Goal: Transaction & Acquisition: Purchase product/service

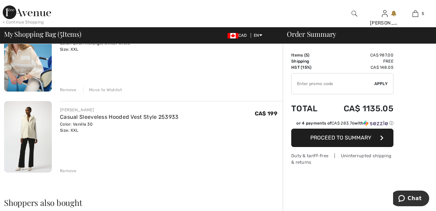
scroll to position [323, 0]
click at [70, 88] on div "Remove" at bounding box center [68, 89] width 17 height 6
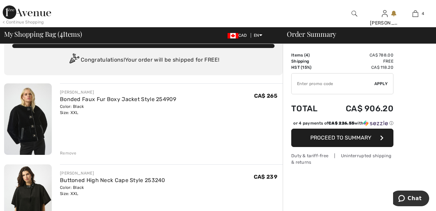
scroll to position [0, 0]
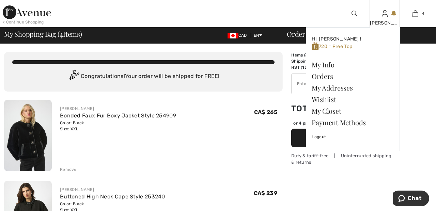
click at [384, 16] on img at bounding box center [385, 14] width 6 height 8
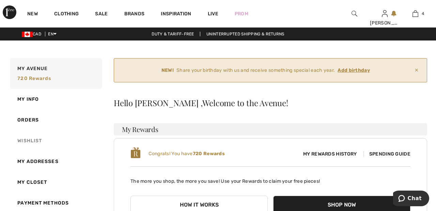
click at [38, 144] on link "Wishlist" at bounding box center [55, 140] width 93 height 21
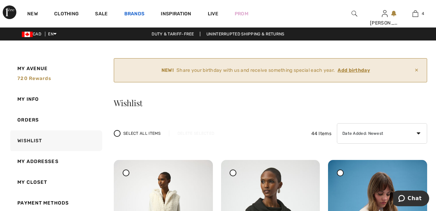
click at [138, 13] on link "Brands" at bounding box center [134, 14] width 20 height 7
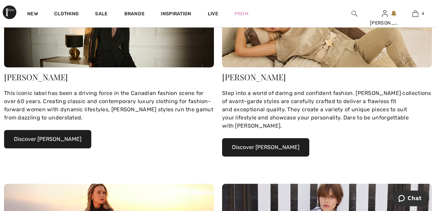
scroll to position [154, 0]
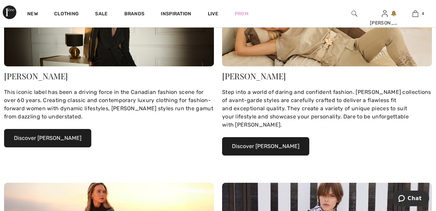
click at [67, 135] on button "Discover Joseph Ribkoff" at bounding box center [47, 138] width 87 height 18
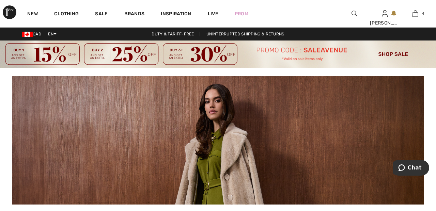
click at [356, 9] on div at bounding box center [354, 13] width 31 height 27
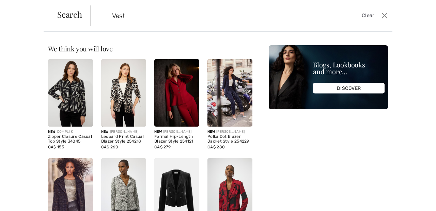
type input "Vests"
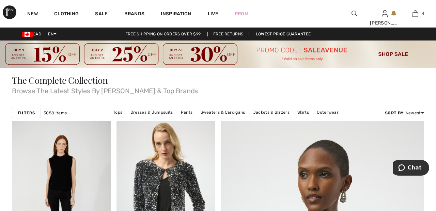
click at [352, 12] on img at bounding box center [354, 14] width 6 height 8
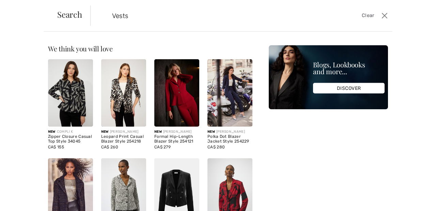
type input "Vests"
click at [69, 15] on span "Search" at bounding box center [69, 14] width 25 height 8
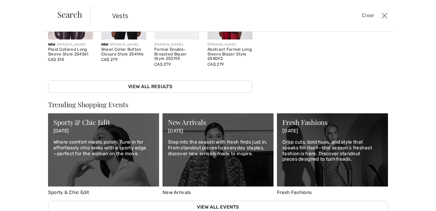
scroll to position [187, 0]
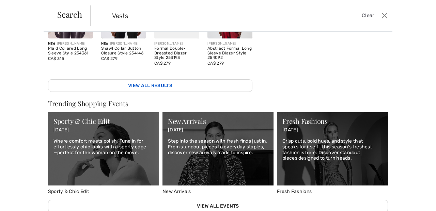
click at [225, 81] on link "View All Results" at bounding box center [150, 85] width 204 height 13
click at [211, 87] on link "View All Results" at bounding box center [150, 85] width 204 height 13
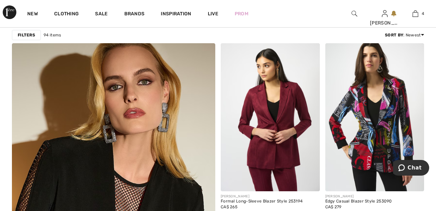
scroll to position [1546, 0]
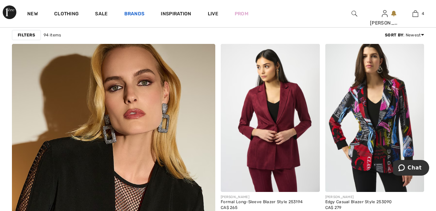
click at [137, 12] on link "Brands" at bounding box center [134, 14] width 20 height 7
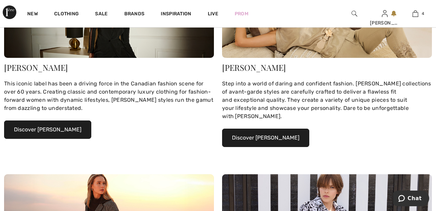
scroll to position [163, 0]
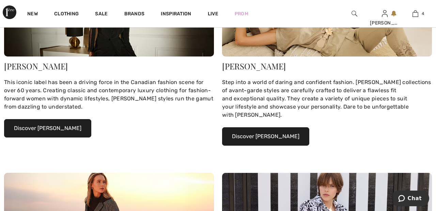
click at [63, 128] on button "Discover Joseph Ribkoff" at bounding box center [47, 128] width 87 height 18
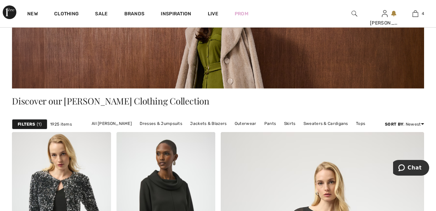
scroll to position [118, 0]
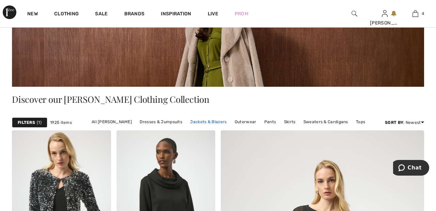
click at [216, 122] on link "Jackets & Blazers" at bounding box center [208, 121] width 43 height 9
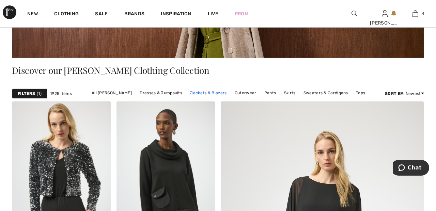
scroll to position [151, 0]
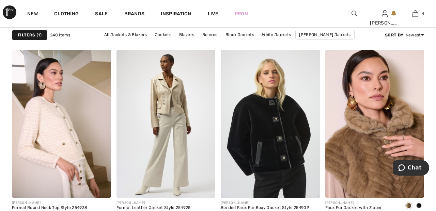
scroll to position [2372, 0]
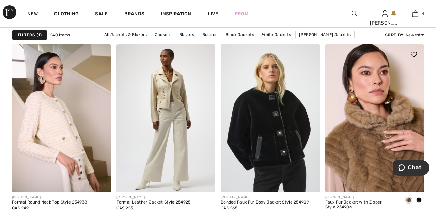
click at [355, 135] on img at bounding box center [374, 118] width 99 height 148
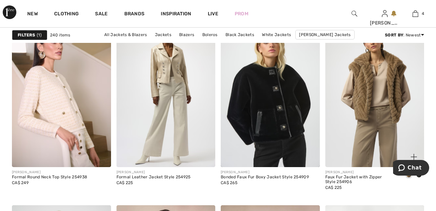
scroll to position [2410, 0]
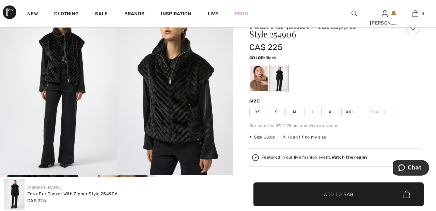
scroll to position [68, 0]
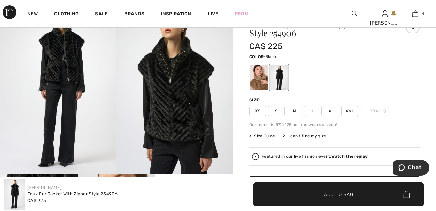
click at [259, 74] on div at bounding box center [259, 78] width 18 height 26
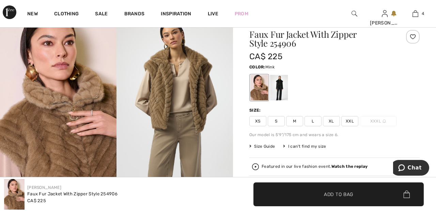
scroll to position [74, 0]
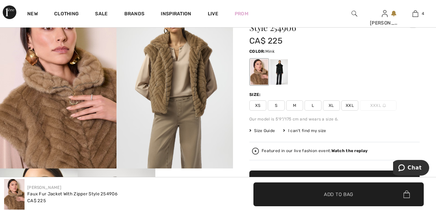
click at [353, 105] on span "XXL" at bounding box center [349, 105] width 17 height 10
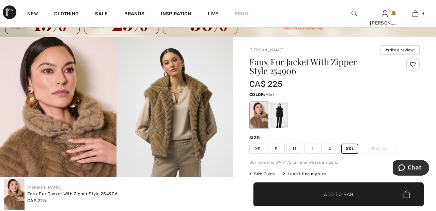
scroll to position [29, 0]
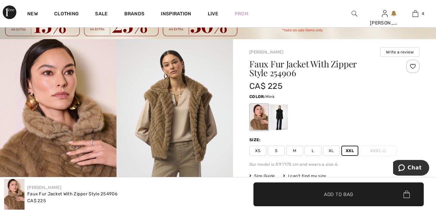
click at [418, 66] on div at bounding box center [413, 67] width 14 height 14
click at [338, 192] on span "Add to Bag" at bounding box center [338, 194] width 29 height 7
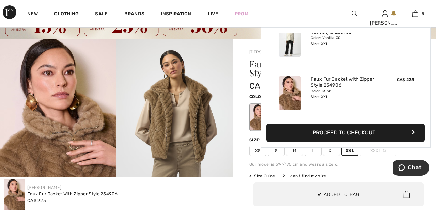
scroll to position [180, 0]
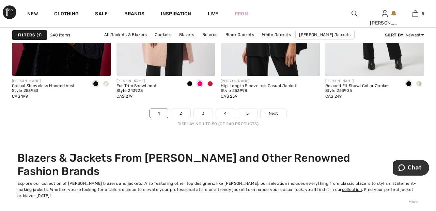
scroll to position [2843, 0]
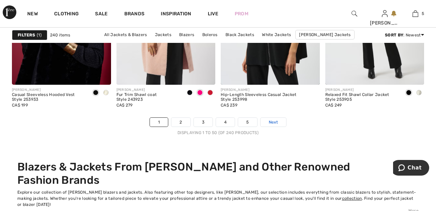
click at [280, 118] on link "Next" at bounding box center [273, 122] width 26 height 9
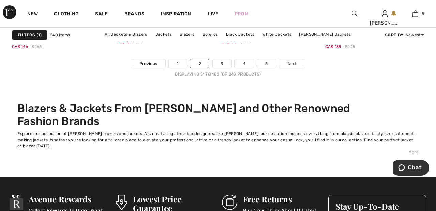
scroll to position [2894, 0]
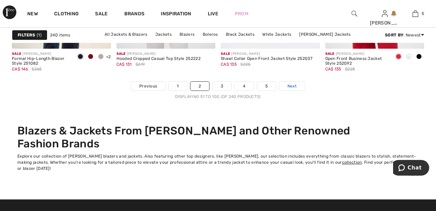
click at [303, 83] on link "Next" at bounding box center [292, 86] width 26 height 9
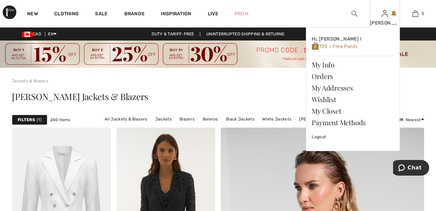
click at [385, 16] on img at bounding box center [385, 14] width 6 height 8
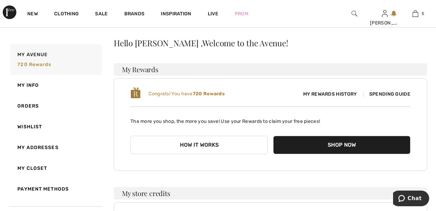
scroll to position [60, 0]
click at [41, 126] on link "Wishlist" at bounding box center [55, 126] width 93 height 21
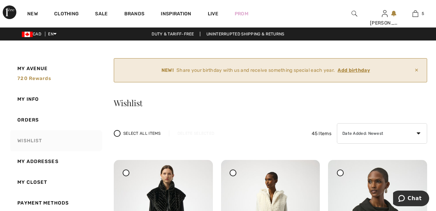
scroll to position [0, 0]
click at [418, 12] on link "5" at bounding box center [415, 14] width 30 height 8
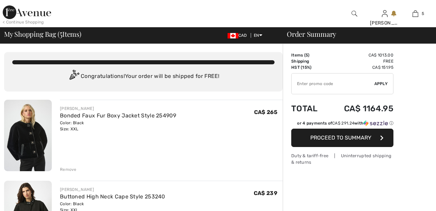
checkbox input "true"
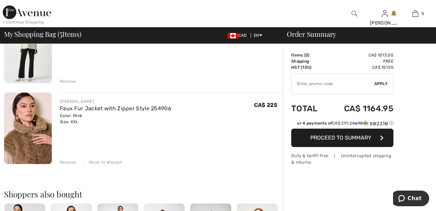
scroll to position [353, 0]
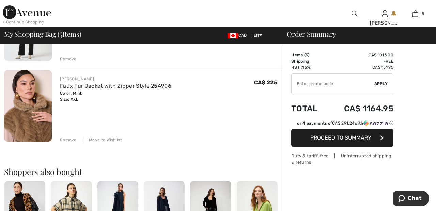
click at [109, 138] on div "Move to Wishlist" at bounding box center [102, 140] width 39 height 6
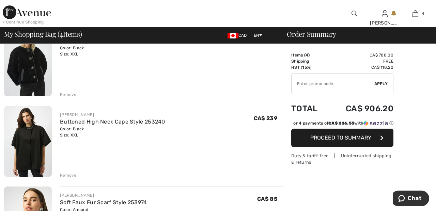
scroll to position [0, 0]
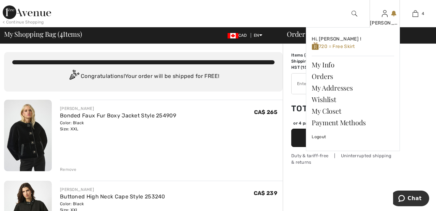
click at [384, 16] on img at bounding box center [385, 14] width 6 height 8
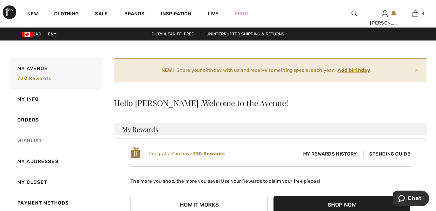
click at [36, 138] on link "Wishlist" at bounding box center [55, 140] width 93 height 21
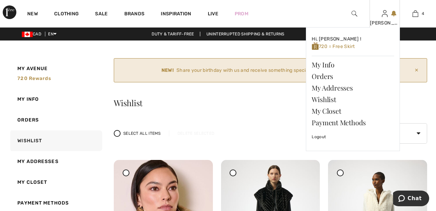
click at [386, 17] on img at bounding box center [385, 14] width 6 height 8
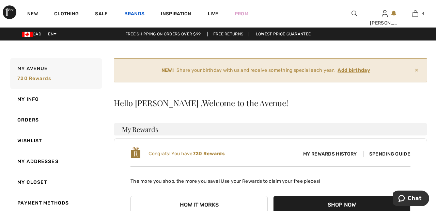
click at [135, 13] on link "Brands" at bounding box center [134, 14] width 20 height 7
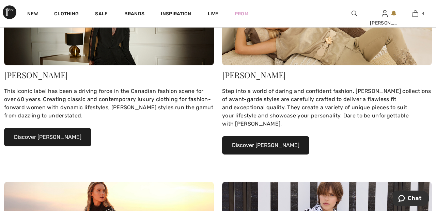
scroll to position [155, 0]
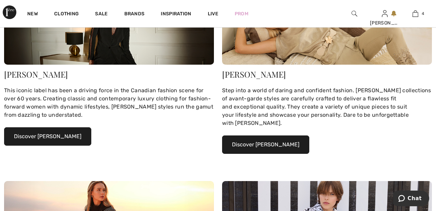
click at [70, 135] on button "Discover Joseph Ribkoff" at bounding box center [47, 136] width 87 height 18
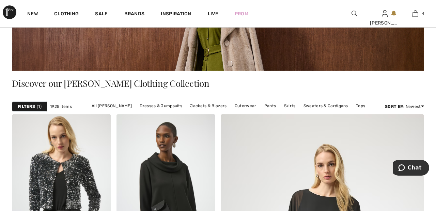
scroll to position [135, 0]
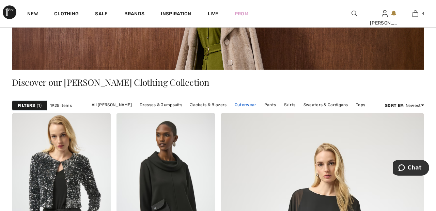
click at [248, 104] on link "Outerwear" at bounding box center [245, 104] width 29 height 9
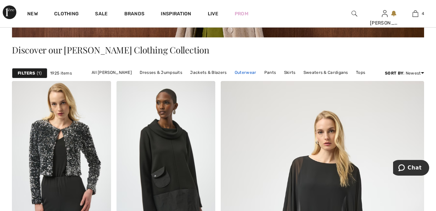
scroll to position [168, 0]
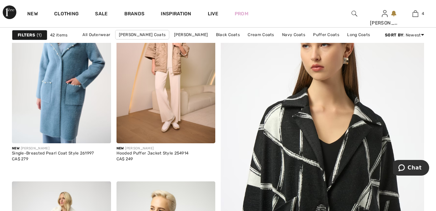
scroll to position [136, 0]
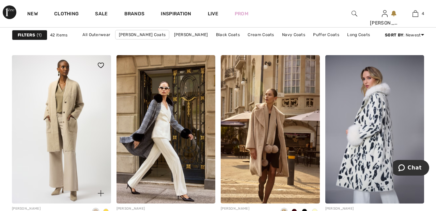
click at [71, 131] on img at bounding box center [61, 129] width 99 height 148
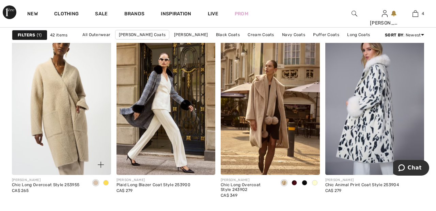
scroll to position [922, 0]
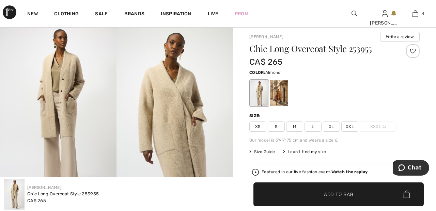
scroll to position [32, 0]
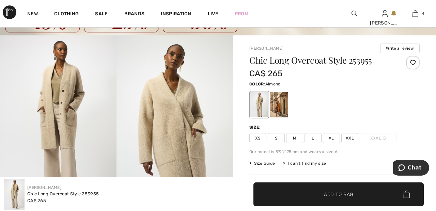
click at [414, 61] on div at bounding box center [413, 63] width 14 height 14
click at [352, 136] on span "XXL" at bounding box center [349, 138] width 17 height 10
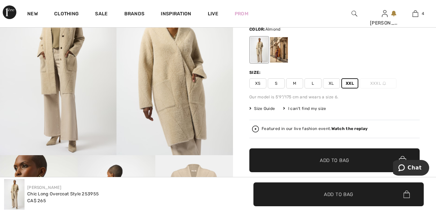
scroll to position [91, 0]
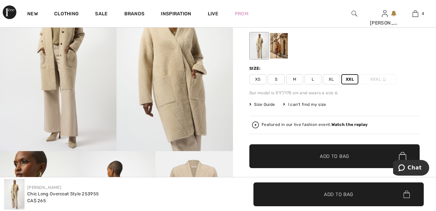
click at [349, 156] on span "✔ Added to Bag Add to Bag" at bounding box center [334, 156] width 170 height 24
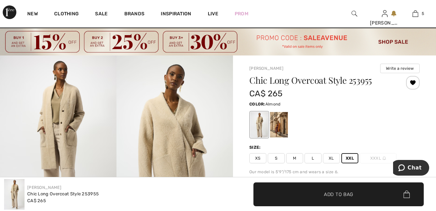
scroll to position [5, 0]
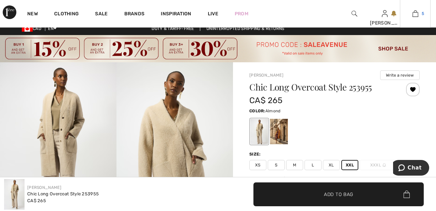
click at [418, 14] on img at bounding box center [415, 14] width 6 height 8
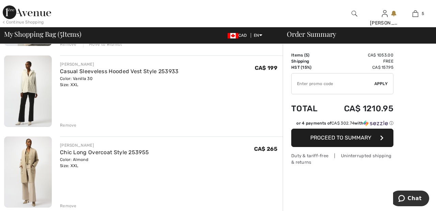
scroll to position [291, 0]
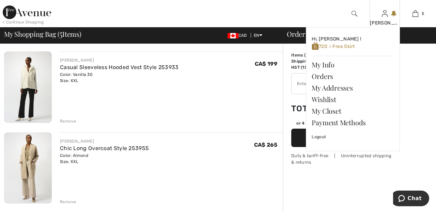
click at [385, 14] on img at bounding box center [385, 14] width 6 height 8
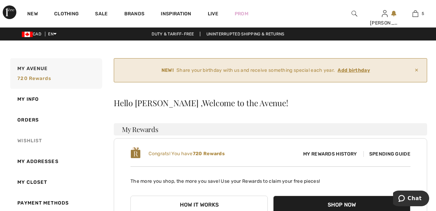
click at [37, 140] on link "Wishlist" at bounding box center [55, 140] width 93 height 21
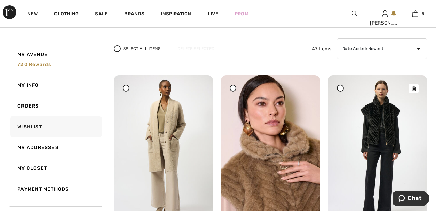
click at [359, 94] on img at bounding box center [377, 149] width 99 height 148
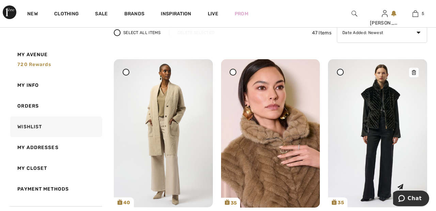
scroll to position [117, 0]
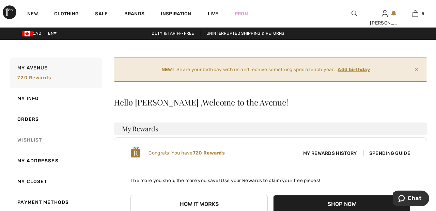
click at [34, 140] on link "Wishlist" at bounding box center [55, 140] width 93 height 21
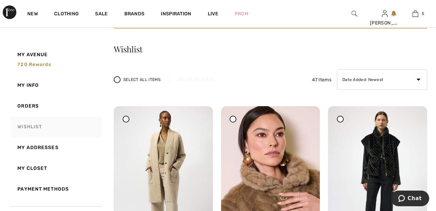
scroll to position [58, 0]
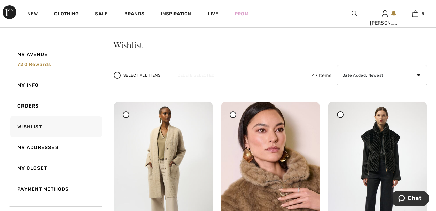
click at [339, 115] on icon at bounding box center [340, 114] width 3 height 3
click at [193, 78] on div "Select All Items Delete Selected" at bounding box center [168, 75] width 109 height 7
click at [198, 75] on div "Delete Selected" at bounding box center [196, 75] width 54 height 6
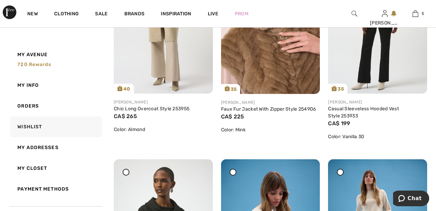
scroll to position [215, 0]
click at [282, 58] on img at bounding box center [270, 20] width 99 height 148
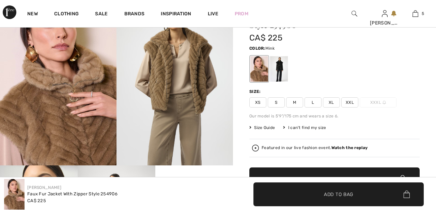
scroll to position [78, 0]
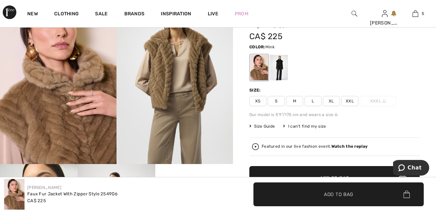
click at [351, 98] on span "XXL" at bounding box center [349, 101] width 17 height 10
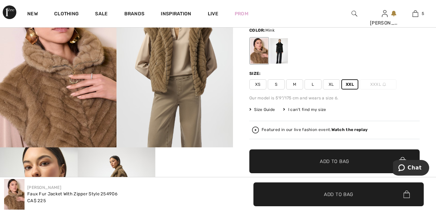
scroll to position [96, 0]
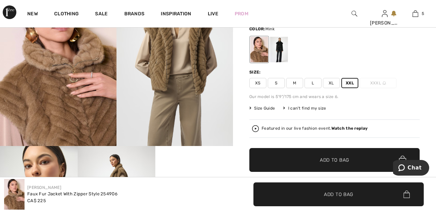
click at [352, 160] on span "✔ Added to Bag Add to Bag" at bounding box center [334, 160] width 170 height 24
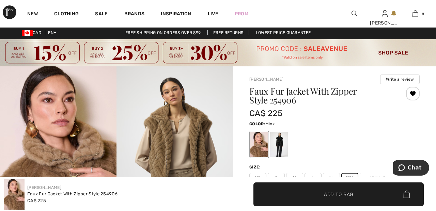
scroll to position [0, 0]
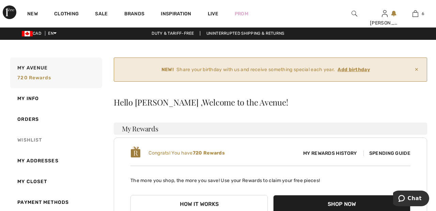
click at [31, 139] on link "Wishlist" at bounding box center [55, 140] width 93 height 21
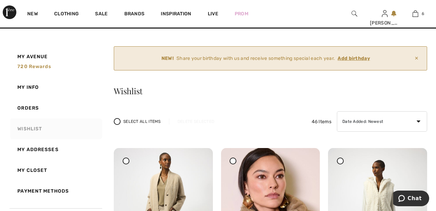
scroll to position [11, 0]
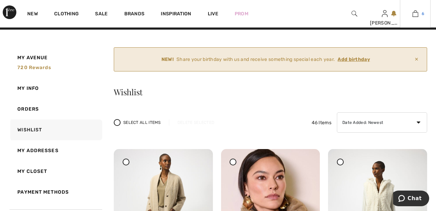
click at [419, 15] on link "6" at bounding box center [415, 14] width 30 height 8
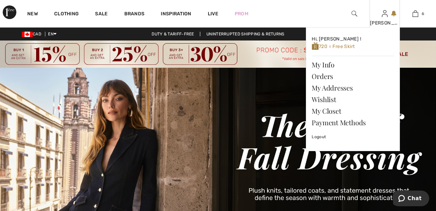
click at [384, 23] on div "[PERSON_NAME]" at bounding box center [385, 22] width 30 height 7
click at [338, 86] on link "My Addresses" at bounding box center [353, 88] width 82 height 12
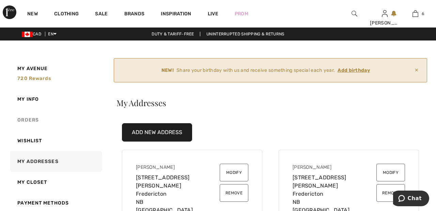
click at [34, 118] on link "Orders" at bounding box center [55, 120] width 93 height 21
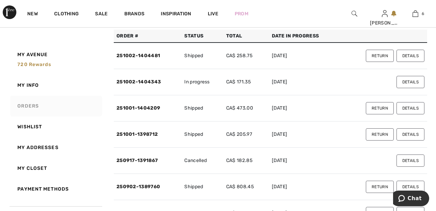
scroll to position [94, 0]
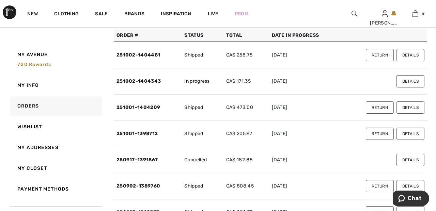
click at [418, 56] on button "Details" at bounding box center [410, 55] width 28 height 12
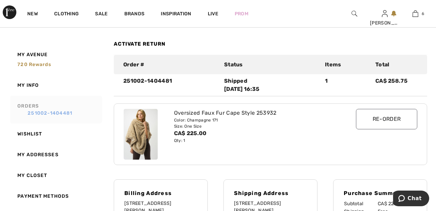
click at [35, 113] on link "251002-1404481" at bounding box center [58, 113] width 82 height 7
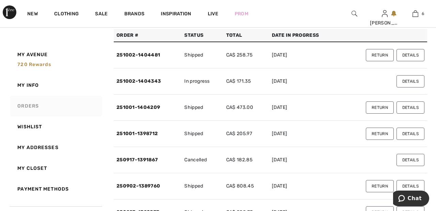
click at [414, 82] on button "Details" at bounding box center [410, 81] width 28 height 12
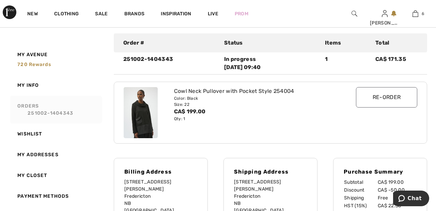
click at [158, 43] on div "Order #" at bounding box center [169, 43] width 101 height 8
click at [36, 114] on link "251002-1404343" at bounding box center [58, 113] width 82 height 7
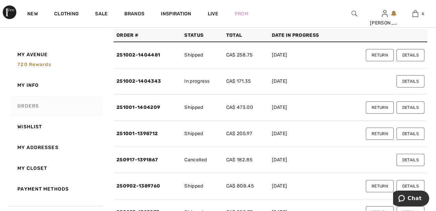
click at [415, 105] on button "Details" at bounding box center [410, 107] width 28 height 12
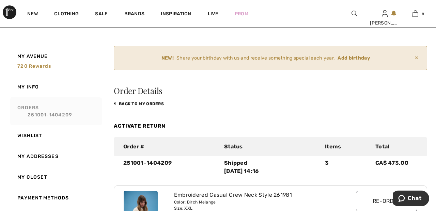
scroll to position [0, 0]
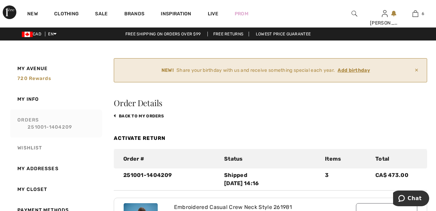
click at [35, 149] on link "Wishlist" at bounding box center [55, 148] width 93 height 21
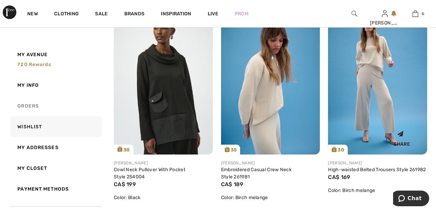
click at [378, 88] on img at bounding box center [377, 80] width 99 height 148
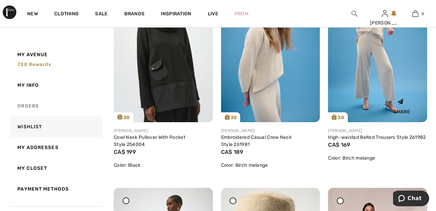
scroll to position [400, 0]
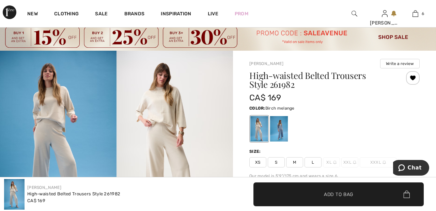
scroll to position [22, 0]
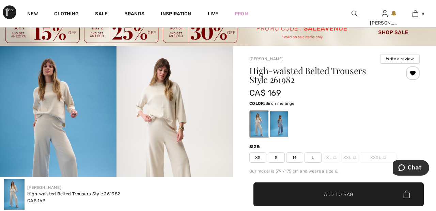
click at [283, 115] on div at bounding box center [279, 124] width 18 height 26
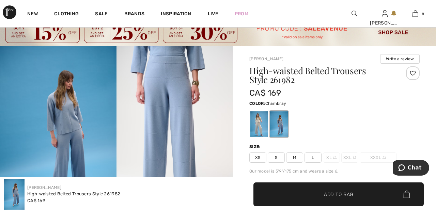
scroll to position [0, 0]
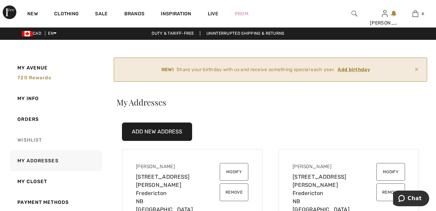
click at [35, 140] on link "Wishlist" at bounding box center [55, 140] width 93 height 21
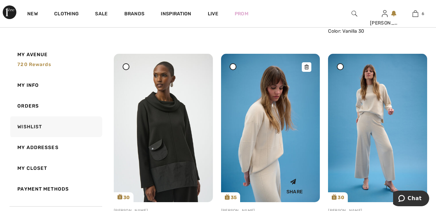
click at [267, 150] on img at bounding box center [270, 128] width 99 height 148
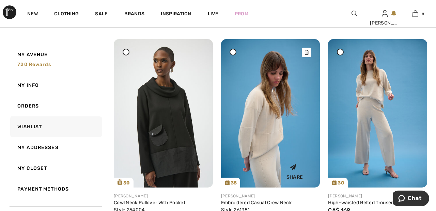
scroll to position [353, 0]
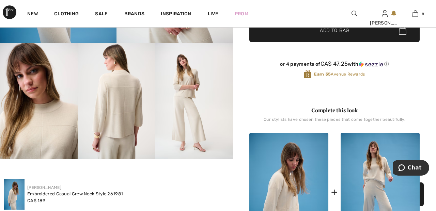
scroll to position [197, 0]
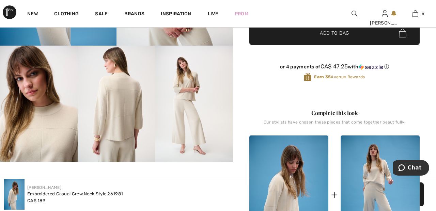
click at [192, 102] on img at bounding box center [194, 104] width 78 height 116
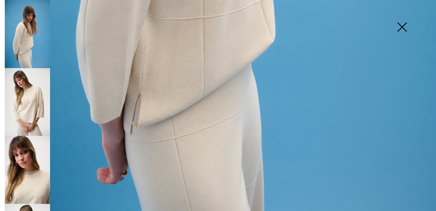
scroll to position [410, 0]
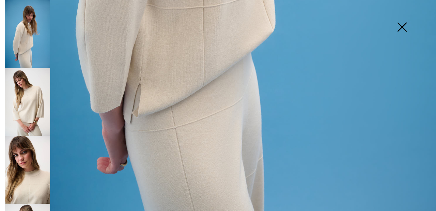
click at [38, 165] on img at bounding box center [27, 170] width 45 height 68
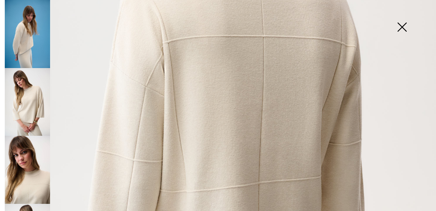
scroll to position [0, 0]
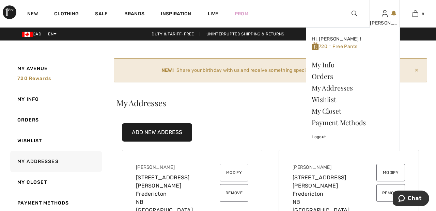
click at [385, 18] on img at bounding box center [385, 14] width 6 height 8
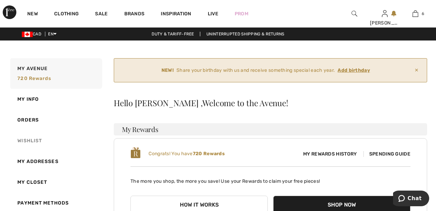
click at [33, 138] on link "Wishlist" at bounding box center [55, 140] width 93 height 21
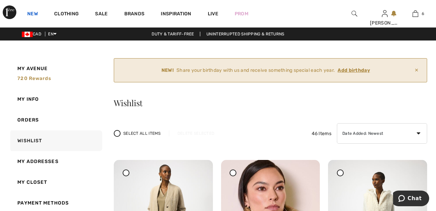
click at [33, 13] on link "New" at bounding box center [32, 14] width 11 height 7
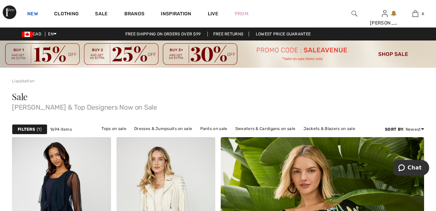
click at [33, 12] on link "New" at bounding box center [32, 14] width 11 height 7
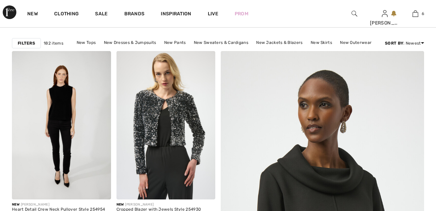
scroll to position [119, 0]
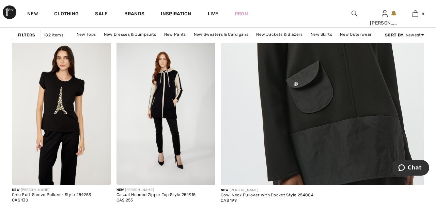
click at [357, 99] on img at bounding box center [322, 33] width 244 height 366
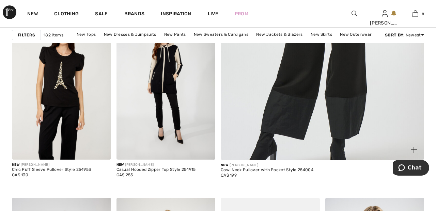
scroll to position [320, 0]
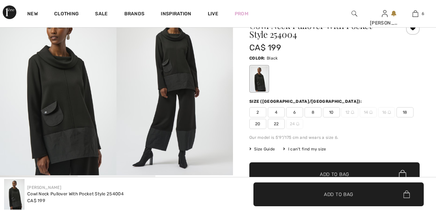
scroll to position [72, 0]
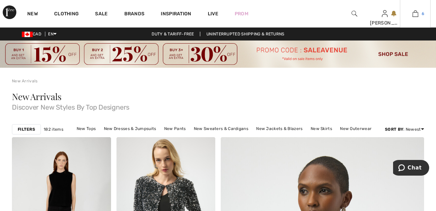
click at [419, 14] on link "6" at bounding box center [415, 14] width 30 height 8
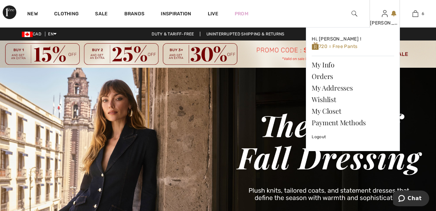
click at [383, 17] on img at bounding box center [385, 14] width 6 height 8
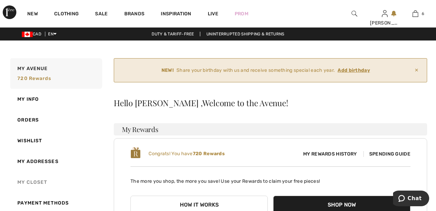
click at [25, 184] on link "My Closet" at bounding box center [55, 182] width 93 height 21
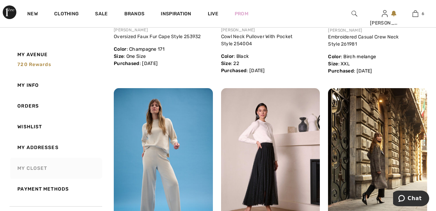
scroll to position [288, 0]
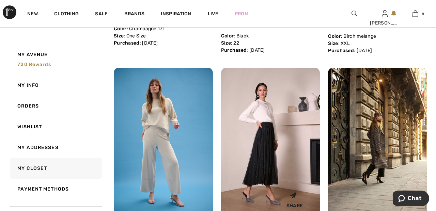
click at [259, 159] on img at bounding box center [270, 142] width 99 height 148
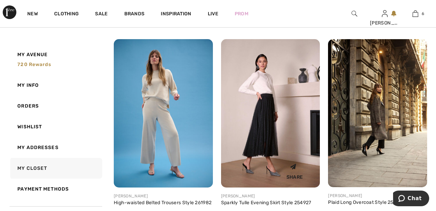
scroll to position [340, 0]
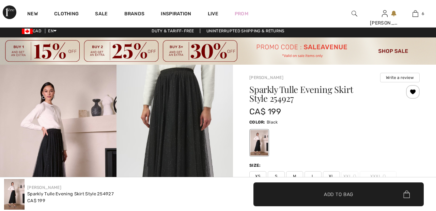
checkbox input "true"
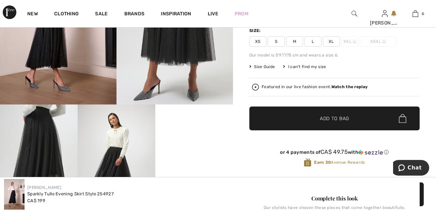
scroll to position [138, 0]
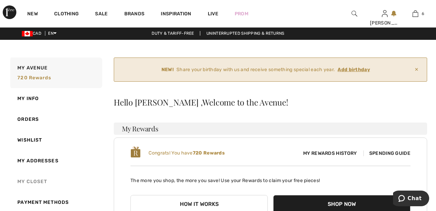
click at [23, 181] on link "My Closet" at bounding box center [55, 181] width 93 height 21
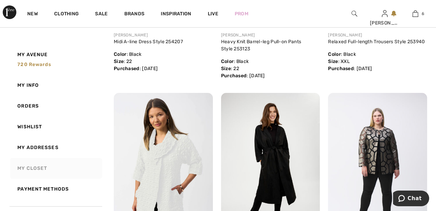
scroll to position [917, 0]
